Goal: Check status: Check status

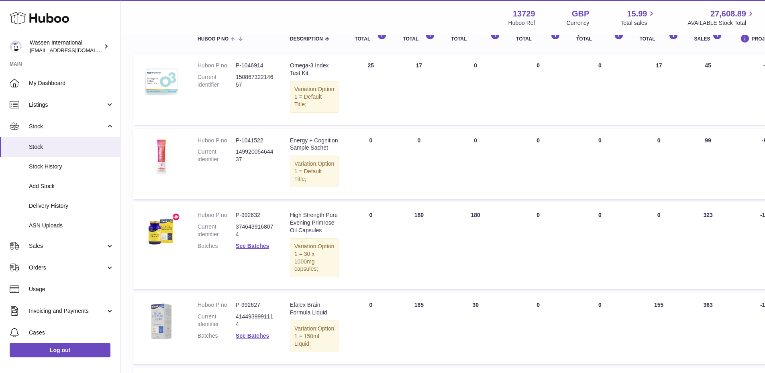
scroll to position [101, 0]
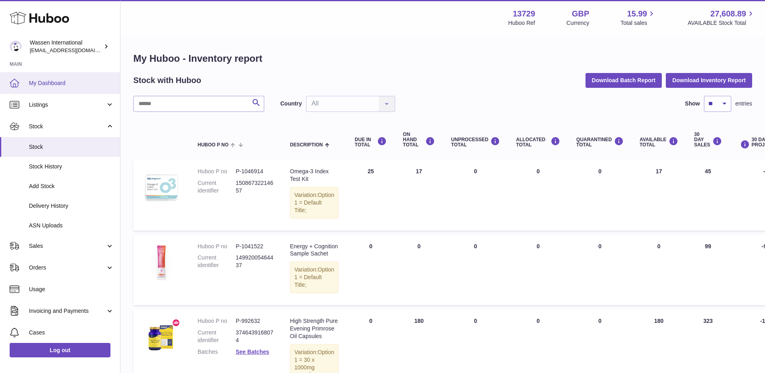
click at [46, 81] on span "My Dashboard" at bounding box center [71, 83] width 85 height 8
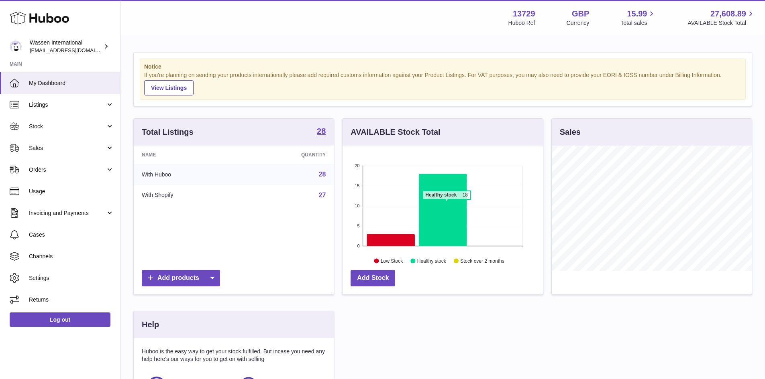
scroll to position [125, 200]
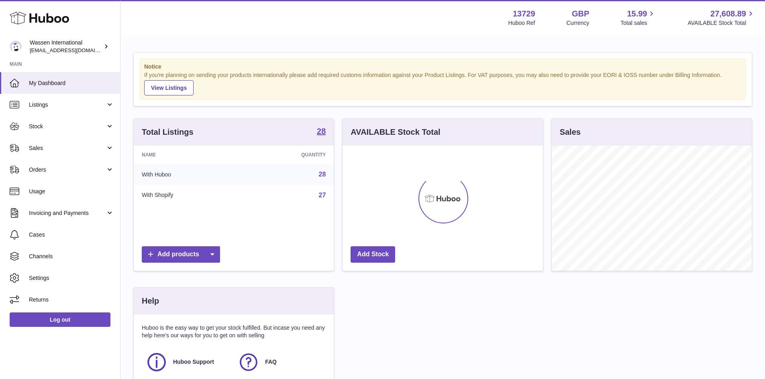
scroll to position [125, 200]
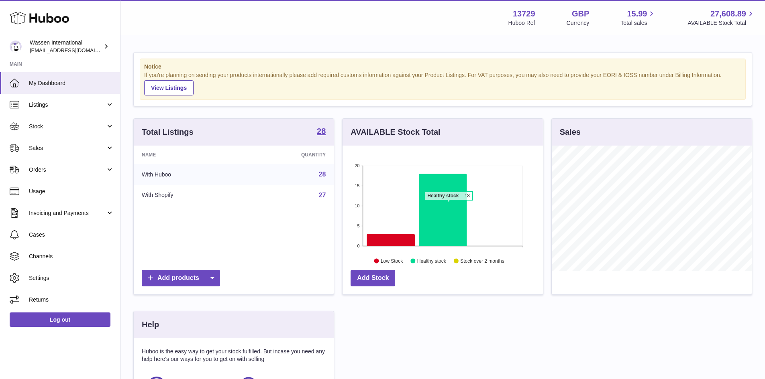
scroll to position [125, 200]
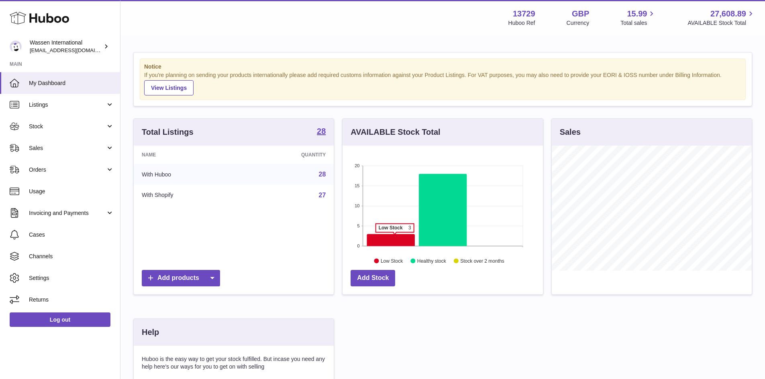
click at [393, 238] on icon at bounding box center [391, 240] width 48 height 12
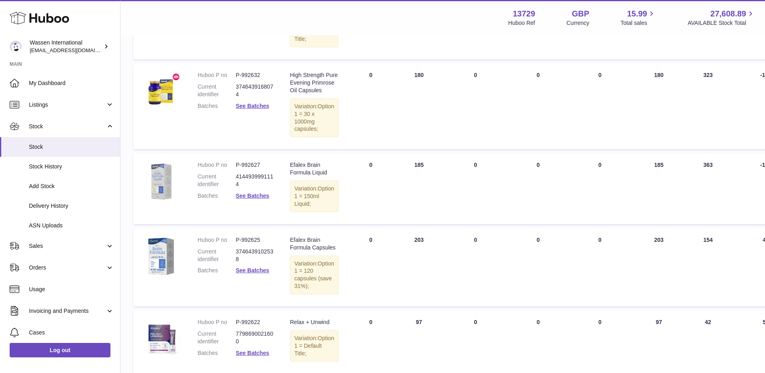
scroll to position [222, 0]
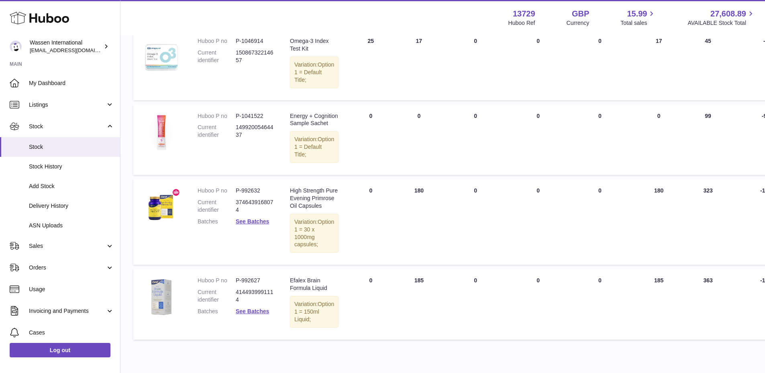
scroll to position [130, 0]
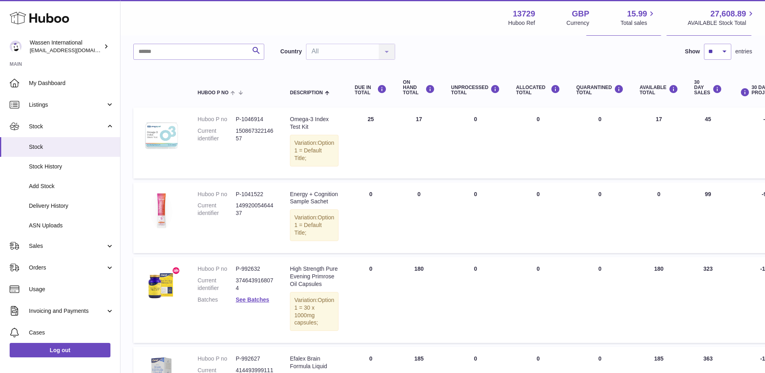
scroll to position [40, 0]
